Goal: Contribute content

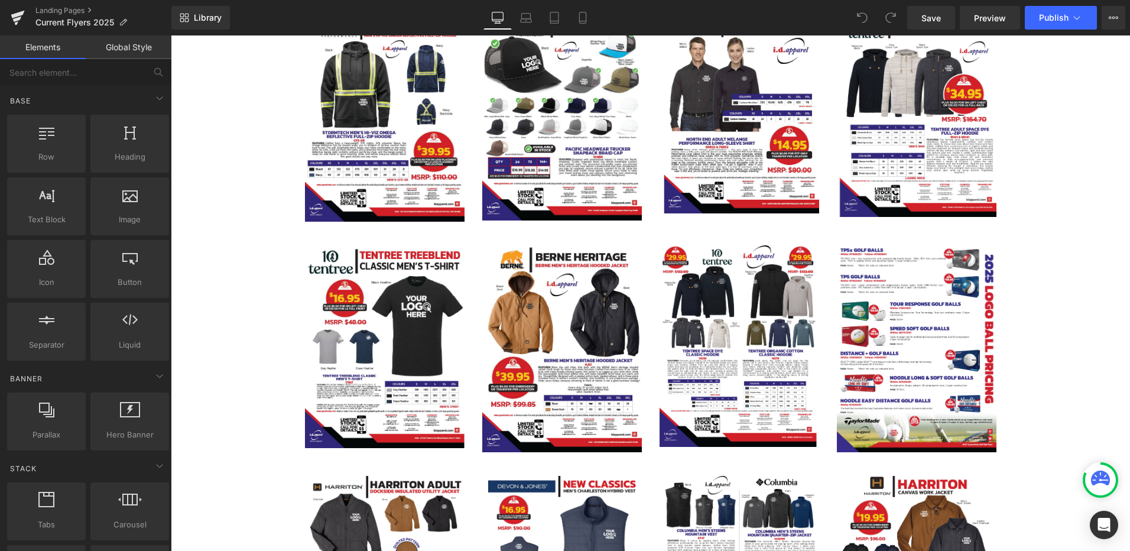
scroll to position [631, 0]
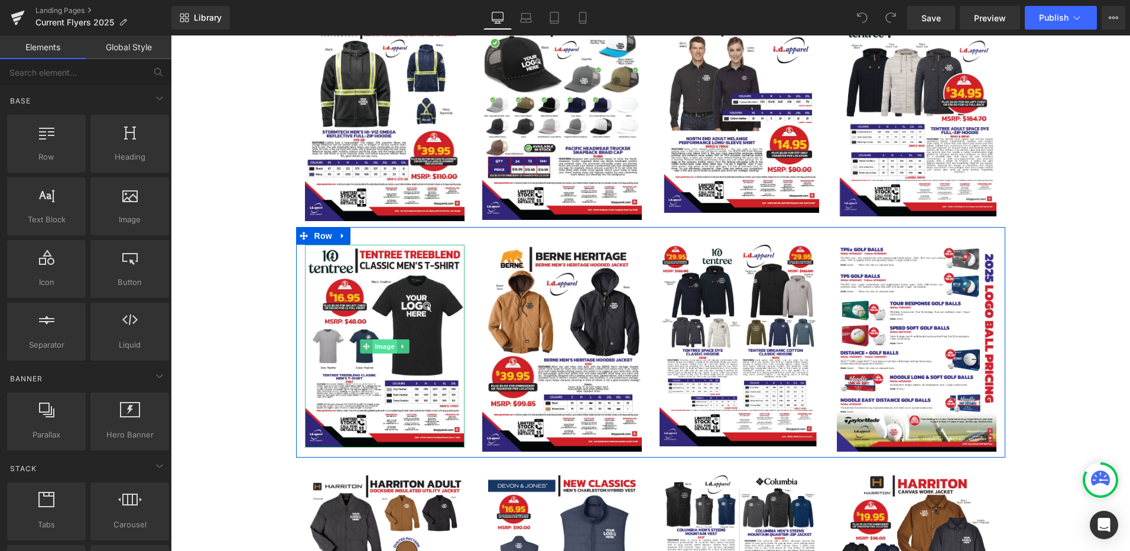
click at [376, 342] on span "Image" at bounding box center [384, 346] width 25 height 14
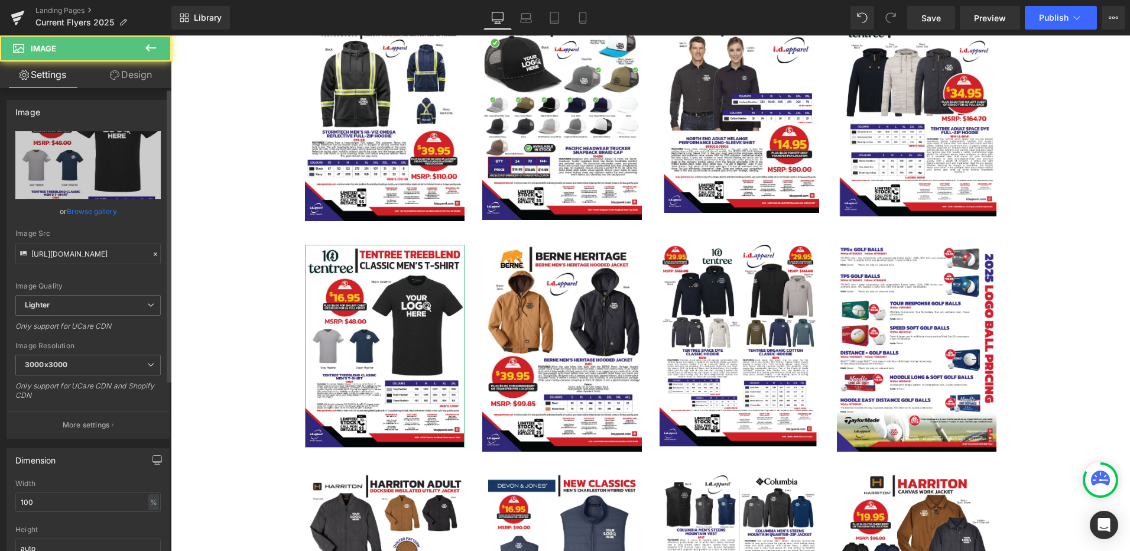
click at [90, 212] on link "Browse gallery" at bounding box center [92, 211] width 50 height 21
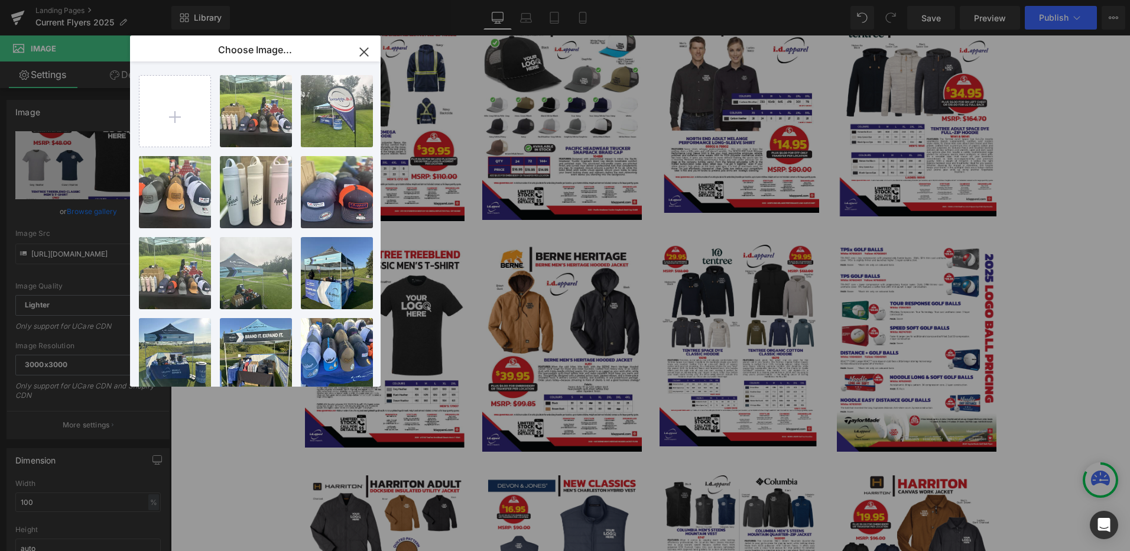
type input "C:\fakepath\2025 #17906 & 17904 TenTree Classic Men’s T-Shirts.png"
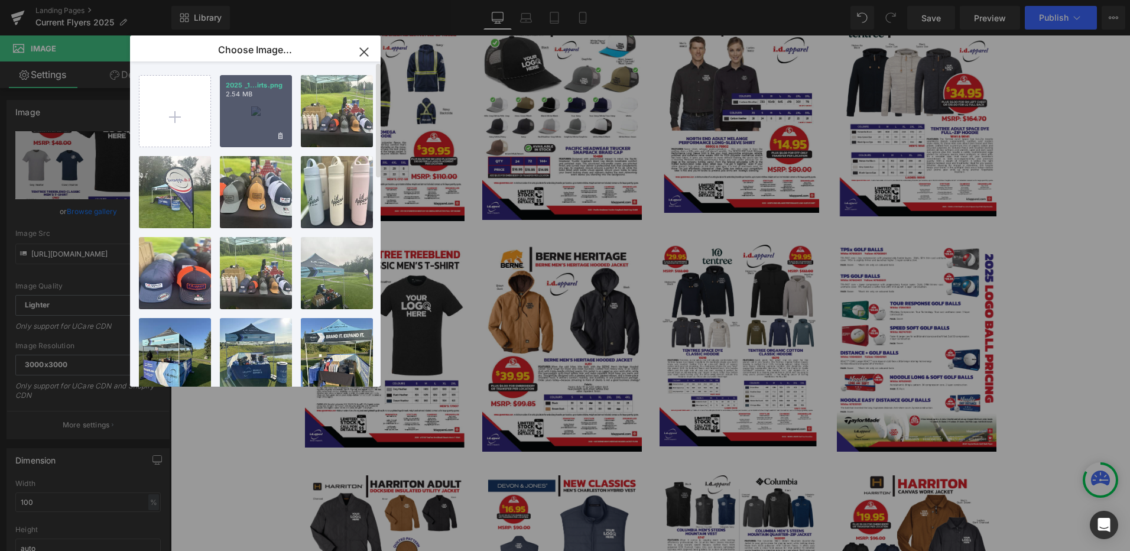
click at [255, 116] on div "2025 _1...irts.png 2.54 MB" at bounding box center [256, 111] width 72 height 72
type input "https://ucarecdn.com/ea062ea2-e8bf-411b-8c48-1d12dc27d0be/-/format/auto/-/previ…"
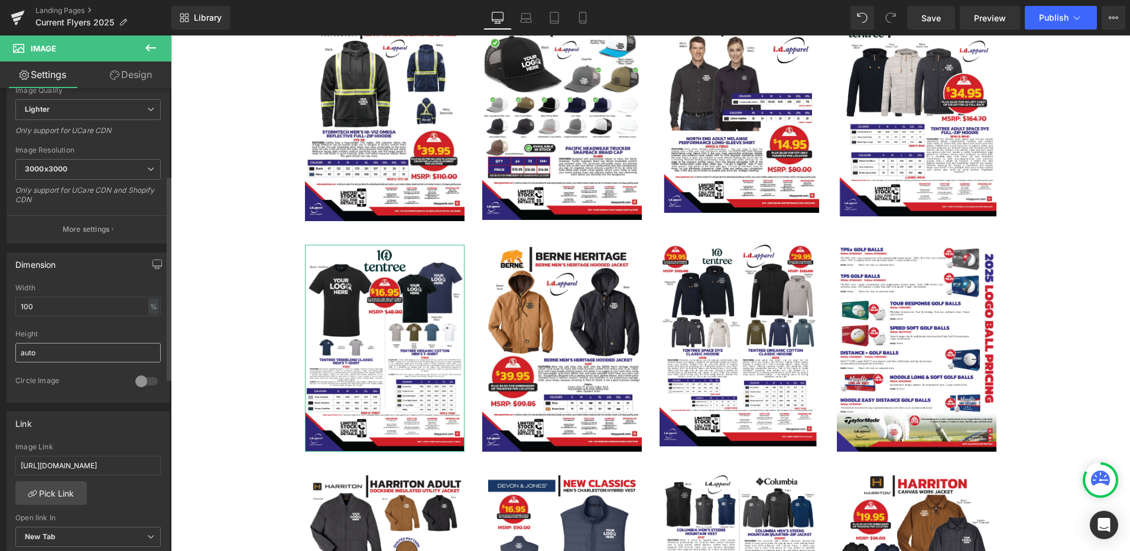
scroll to position [197, 0]
drag, startPoint x: 112, startPoint y: 461, endPoint x: -97, endPoint y: 461, distance: 209.2
click at [0, 461] on html "Image You are previewing how the will restyle your page. You can not edit Eleme…" at bounding box center [565, 275] width 1130 height 551
paste input "aLd3lou"
type input "https://docdro.id/aLd3lou"
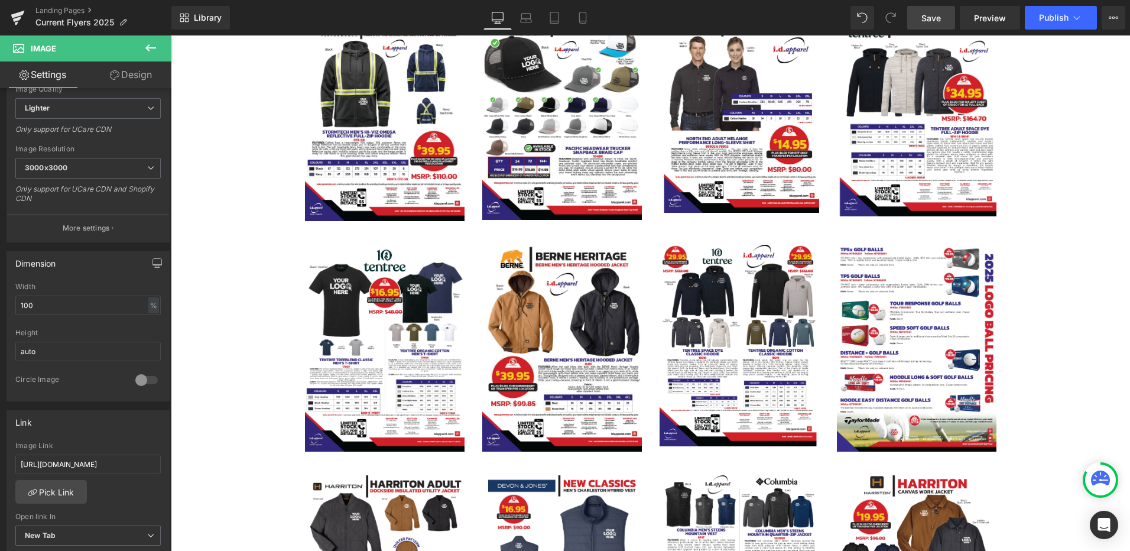
click at [947, 11] on link "Save" at bounding box center [931, 18] width 48 height 24
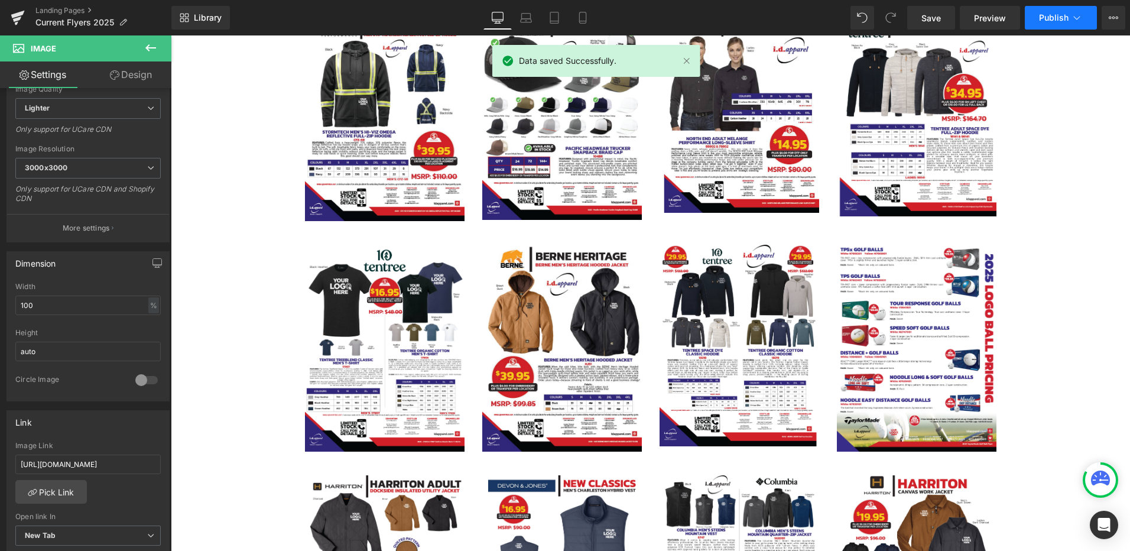
click at [1057, 19] on span "Publish" at bounding box center [1054, 17] width 30 height 9
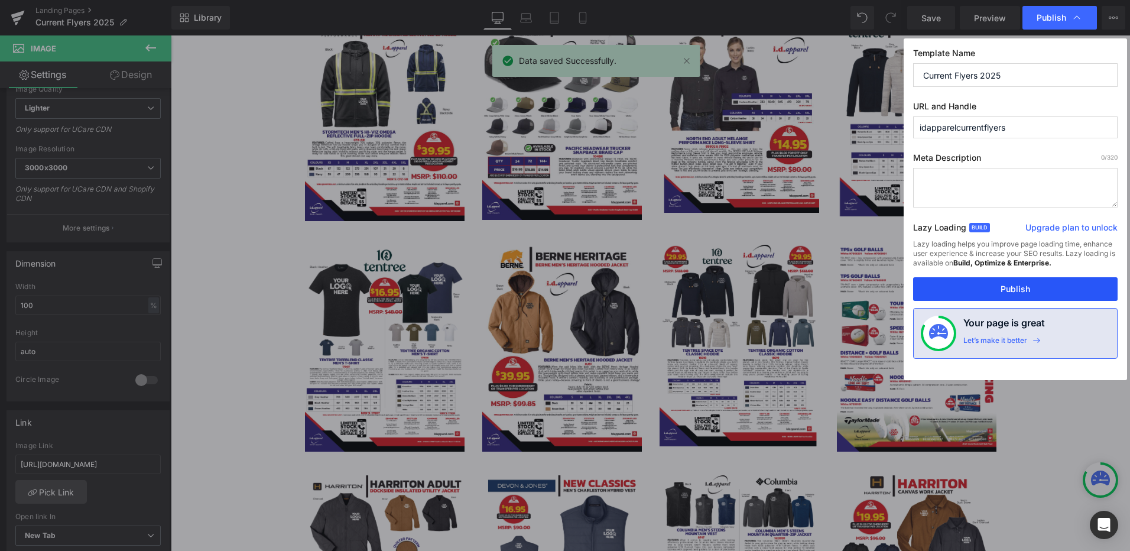
click at [1002, 296] on button "Publish" at bounding box center [1015, 289] width 204 height 24
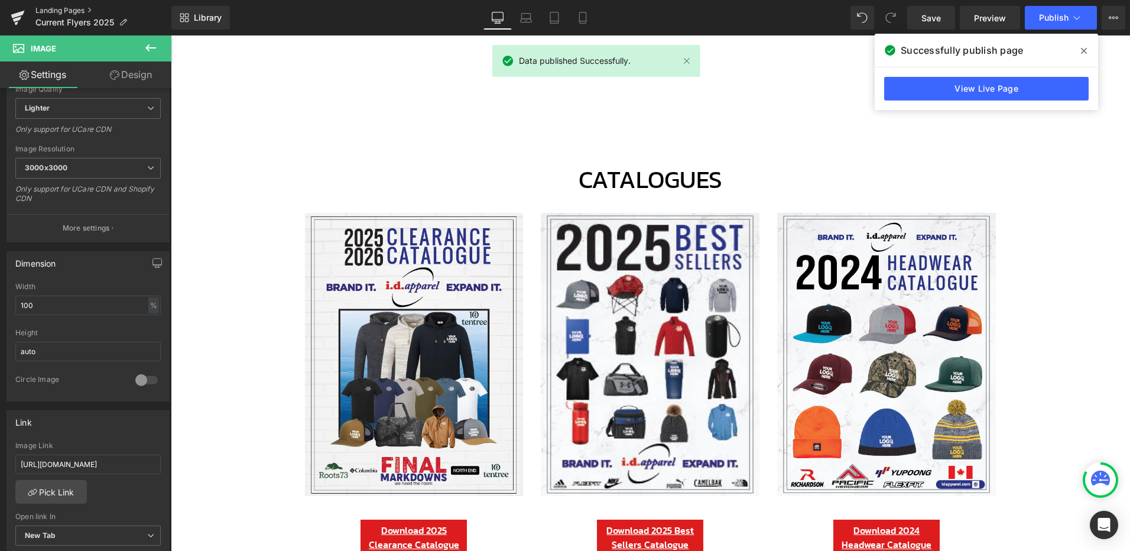
click at [73, 8] on link "Landing Pages" at bounding box center [103, 10] width 136 height 9
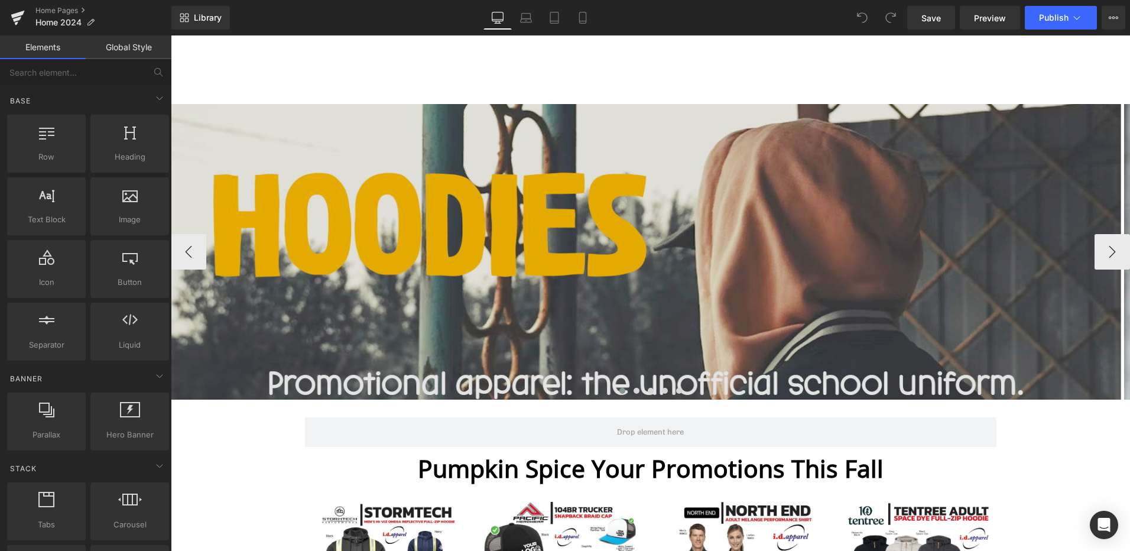
scroll to position [40, 0]
